Goal: Contribute content: Contribute content

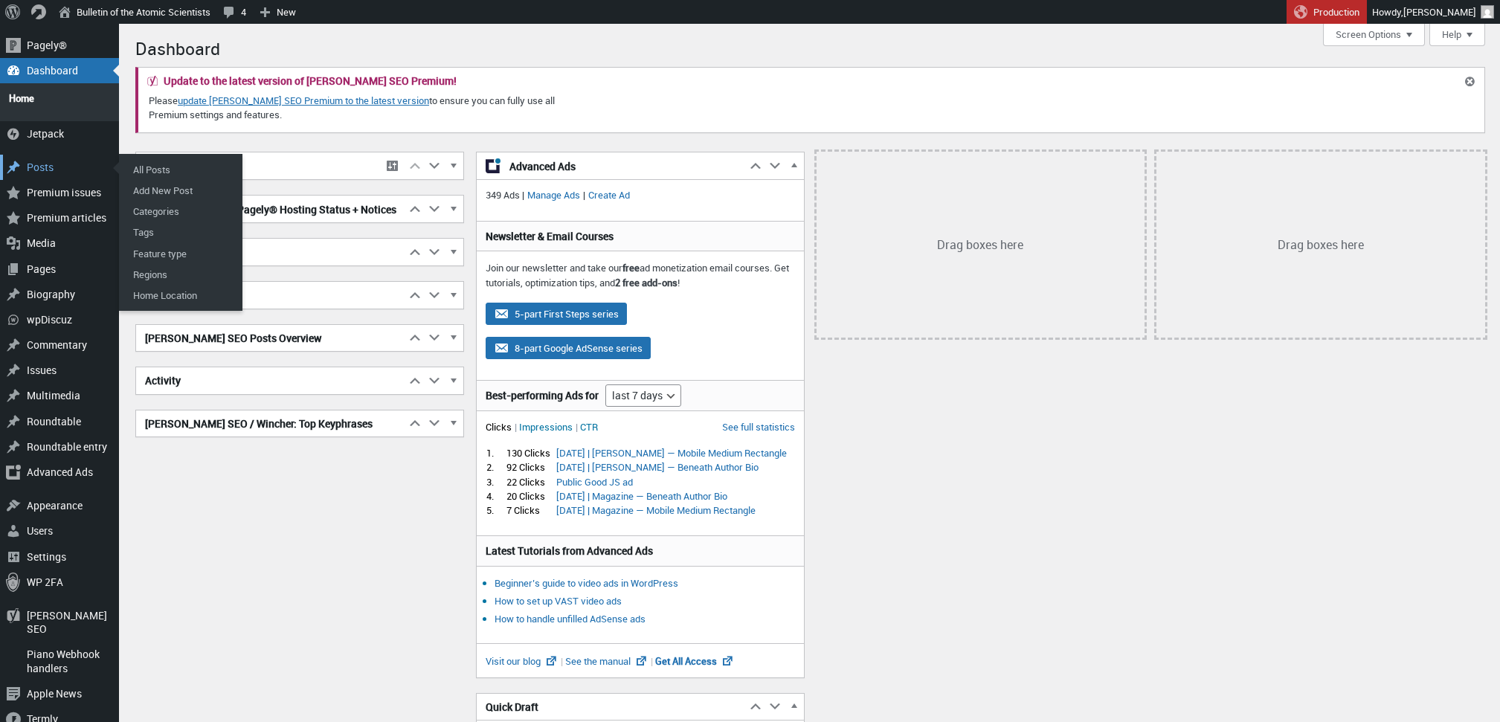
click at [45, 164] on div "Posts" at bounding box center [59, 167] width 119 height 25
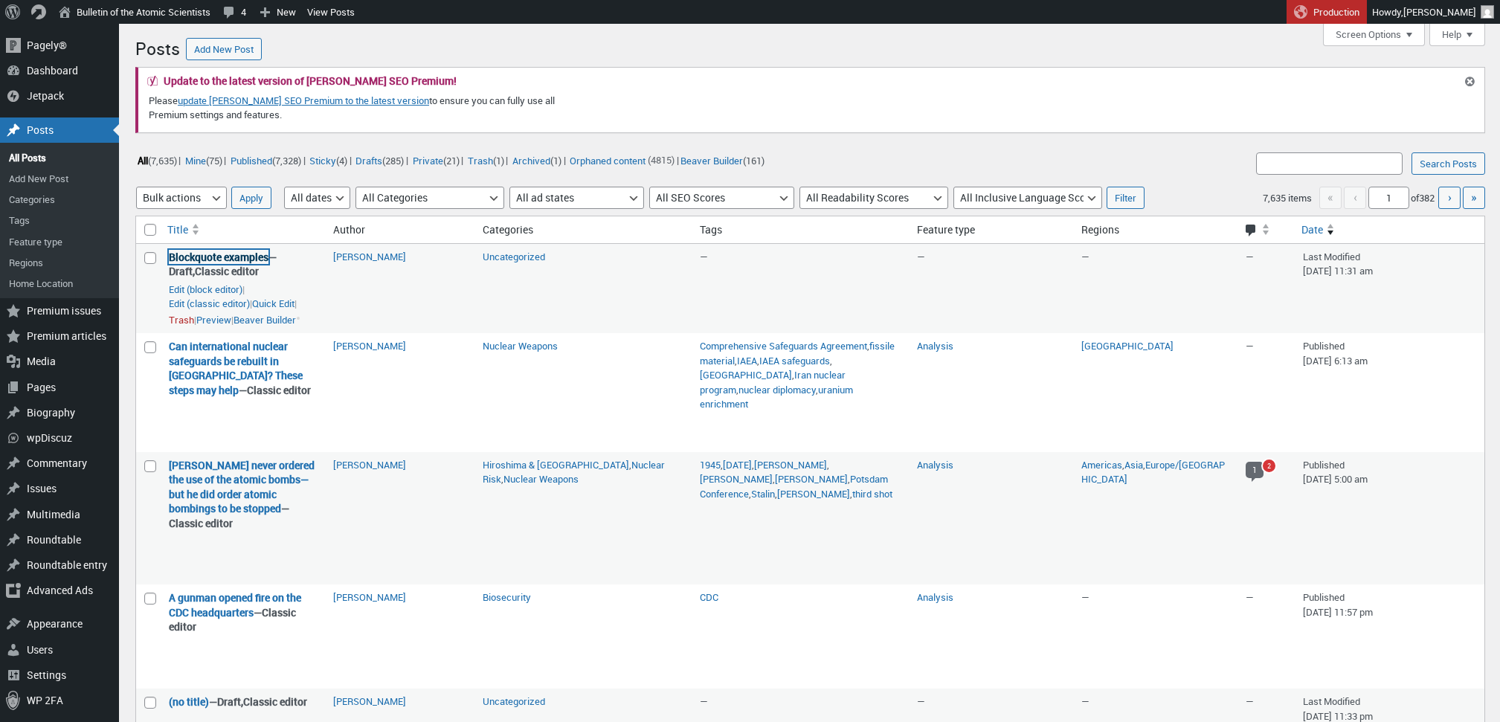
click at [218, 254] on link "Blockquote examples" at bounding box center [219, 257] width 100 height 14
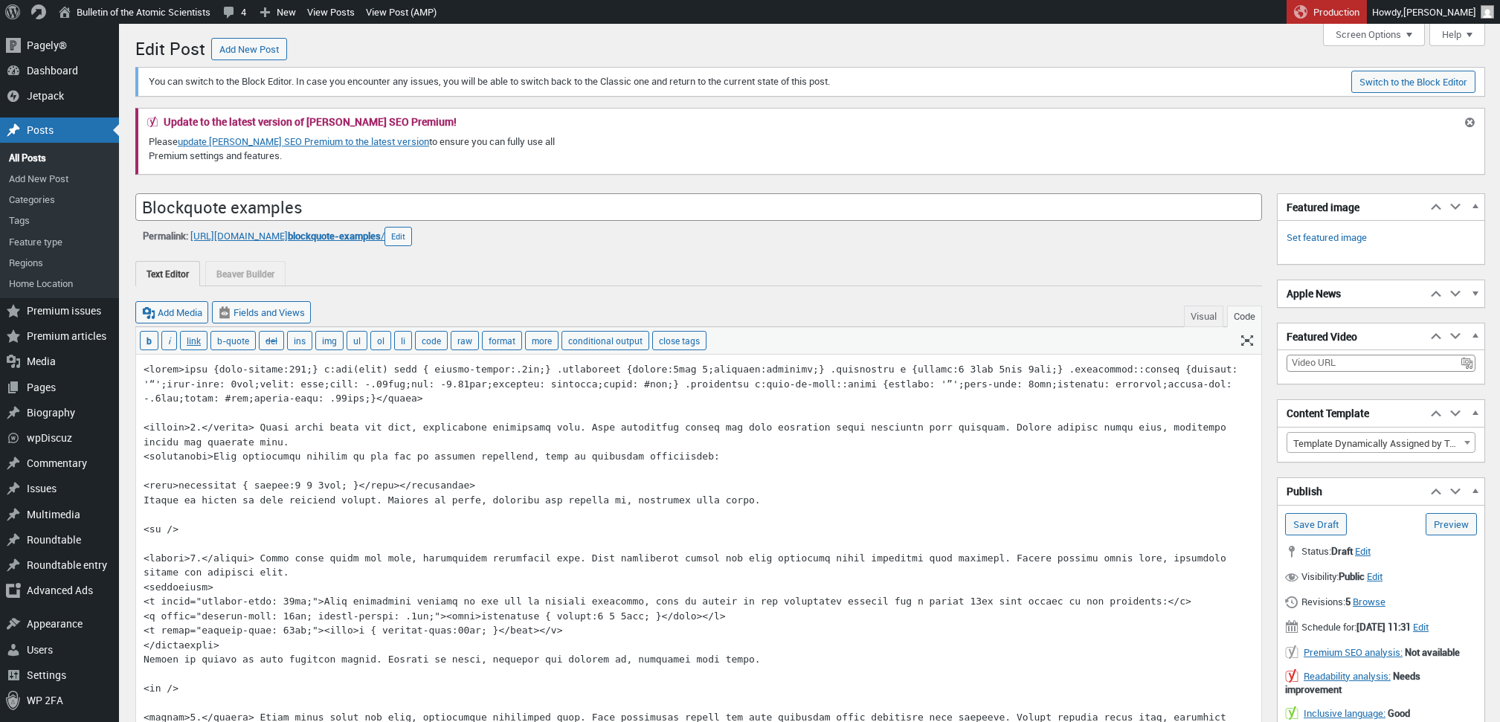
scroll to position [10, 0]
click at [1191, 314] on button "Visual" at bounding box center [1203, 317] width 39 height 22
type textarea "<style><span data-mce-type="bookmark" style="display: inline-block; width: 0px;…"
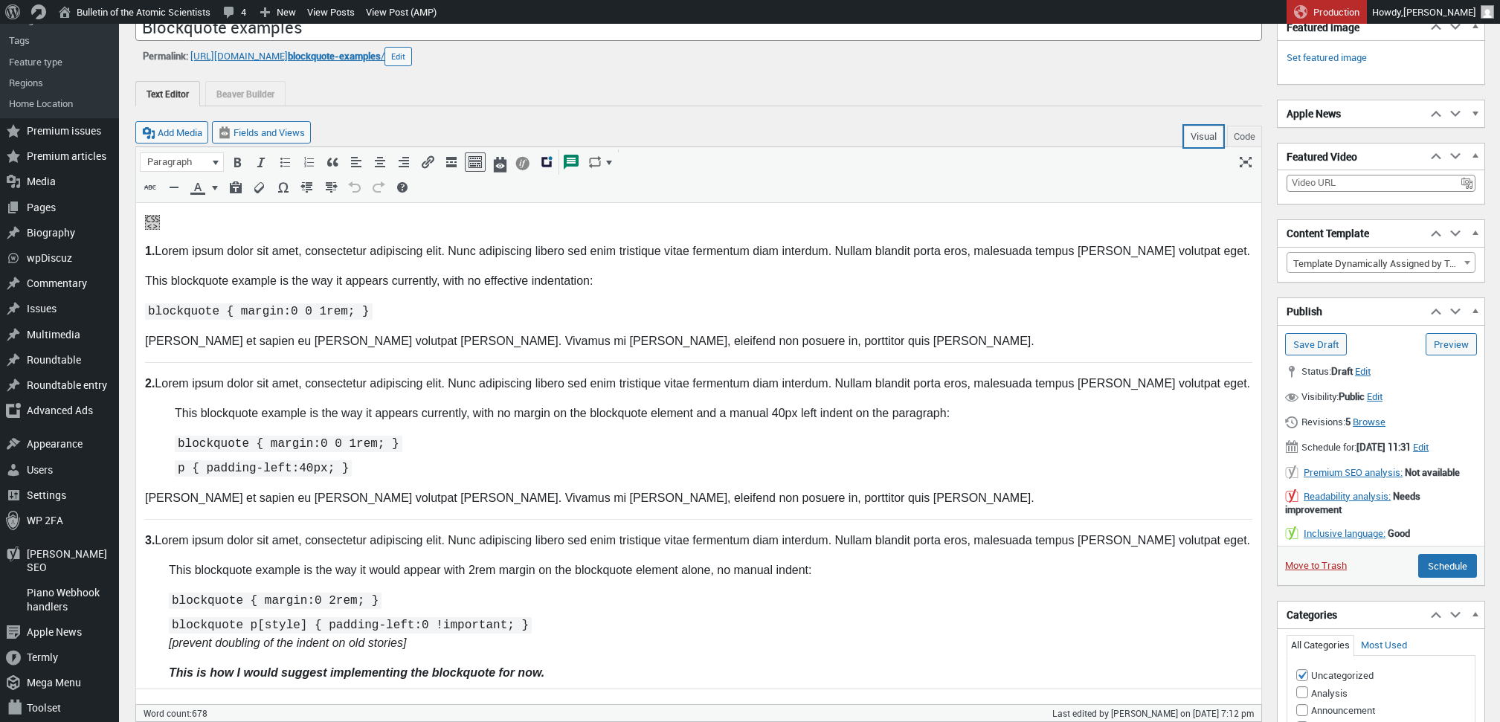
scroll to position [181, 0]
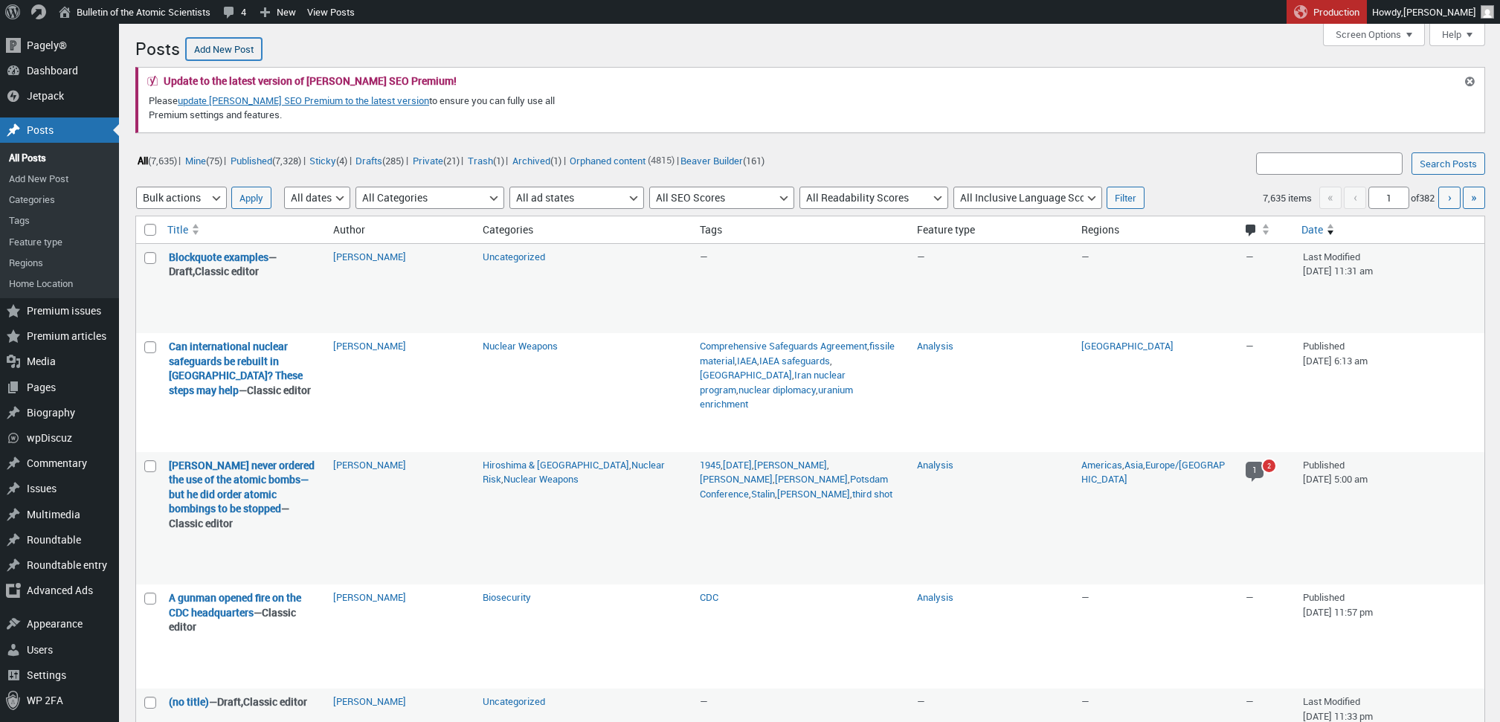
click at [211, 45] on link "Add New Post" at bounding box center [224, 49] width 76 height 22
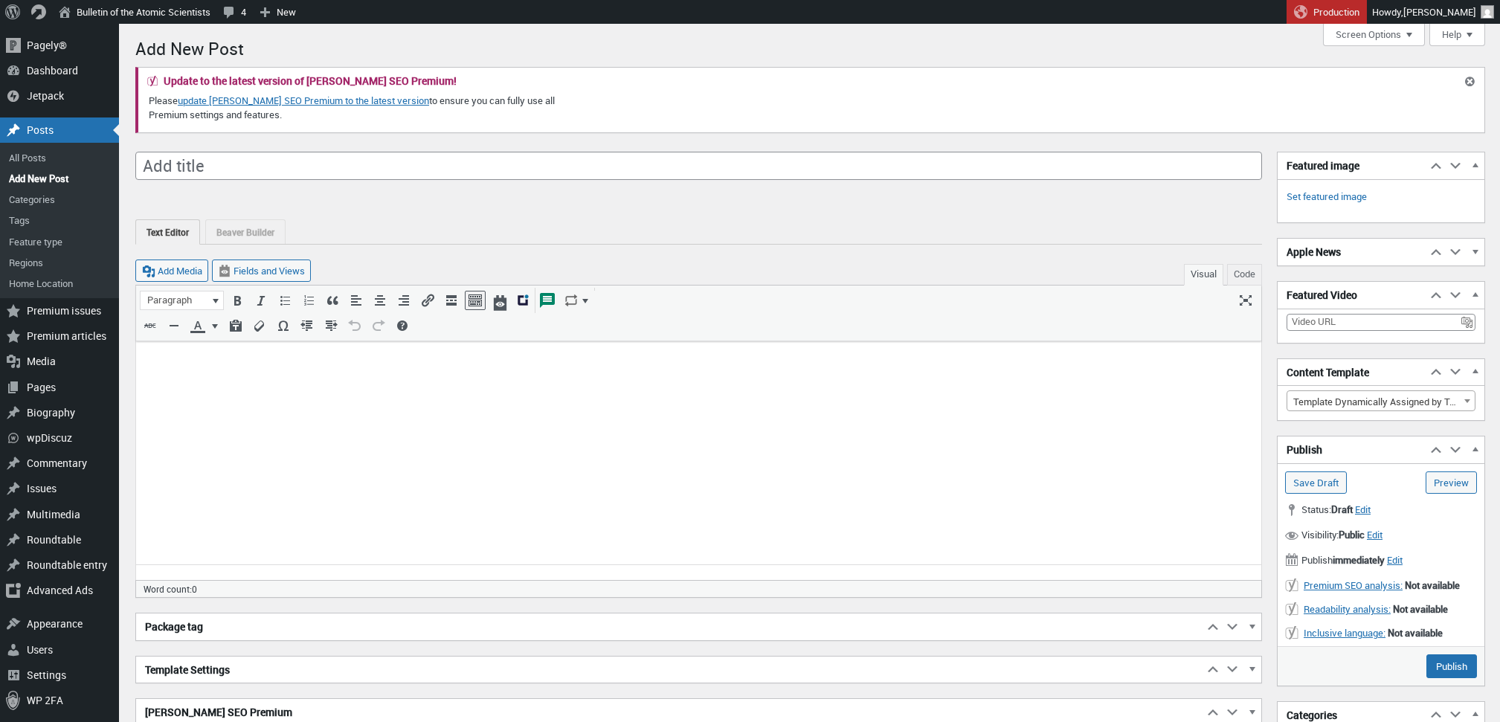
scroll to position [10, 0]
click at [355, 171] on input "Add title" at bounding box center [698, 166] width 1127 height 28
type input "Greece fires DRAFT"
click at [1330, 485] on input "Save Draft" at bounding box center [1316, 482] width 62 height 22
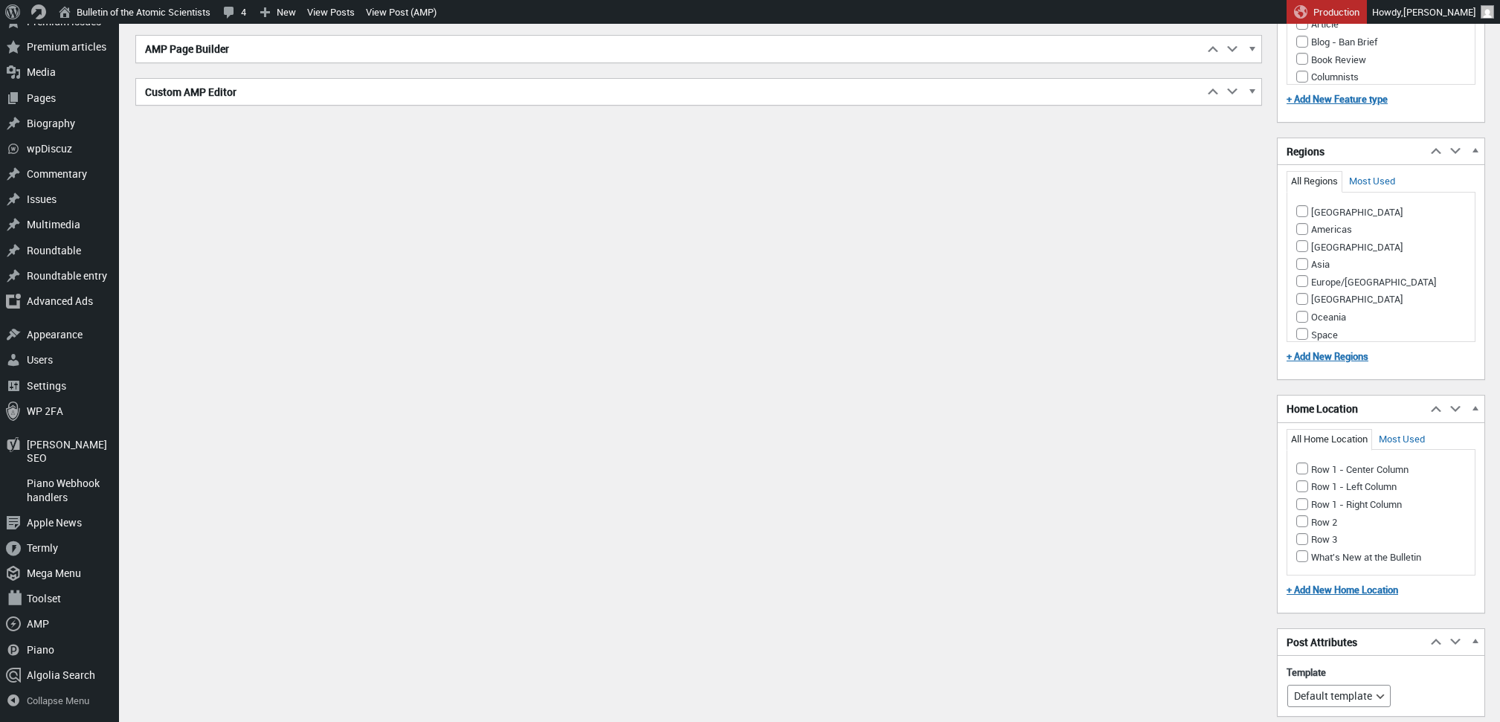
scroll to position [1573, 0]
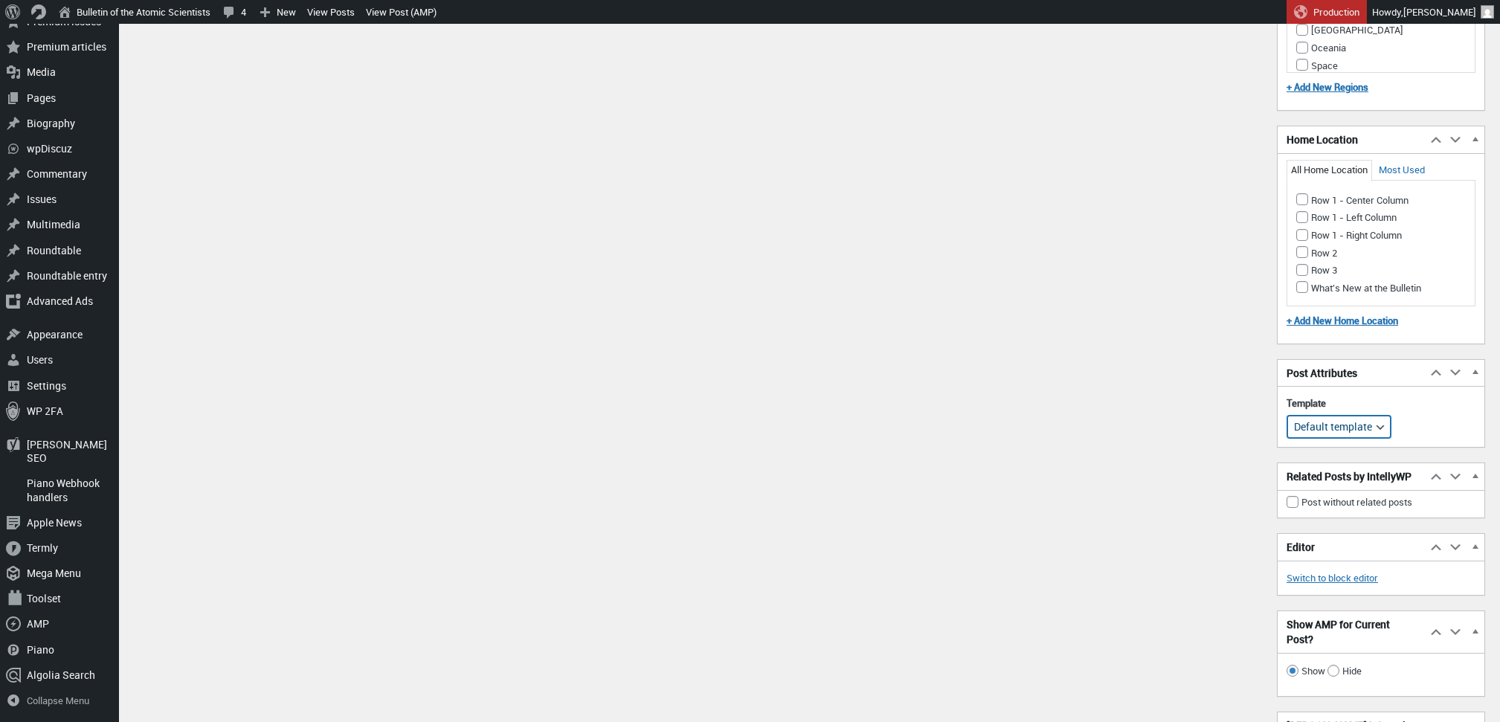
click at [1377, 424] on select "Default template Builder" at bounding box center [1338, 427] width 103 height 22
select select "views/template-custom.blade.php"
click at [1287, 416] on select "Default template Builder" at bounding box center [1338, 427] width 103 height 22
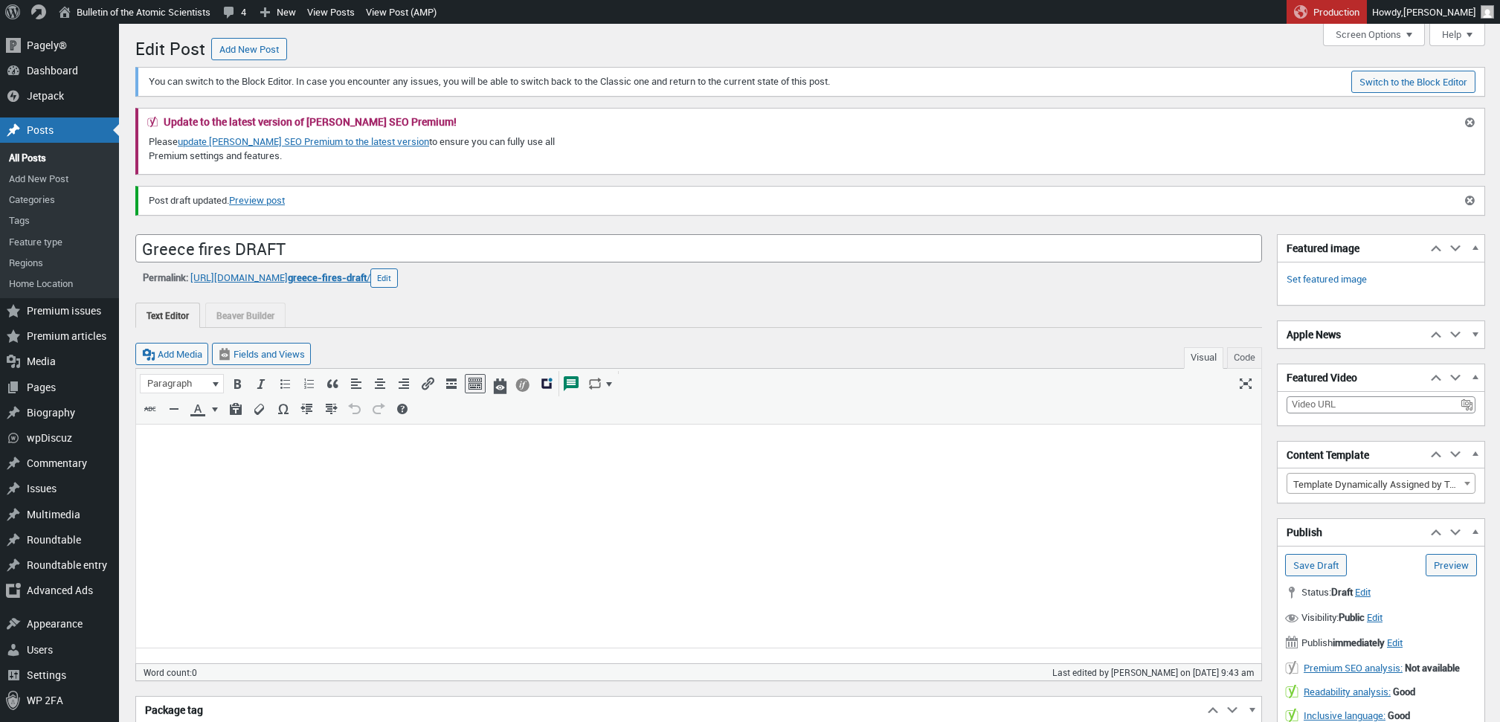
scroll to position [0, 0]
click at [273, 312] on link "Beaver Builder" at bounding box center [245, 315] width 80 height 25
